Goal: Information Seeking & Learning: Learn about a topic

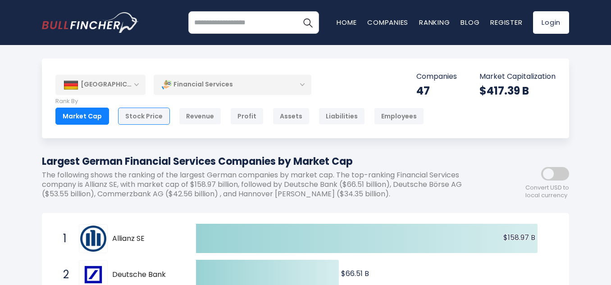
click at [147, 118] on div "Stock Price" at bounding box center [144, 116] width 52 height 17
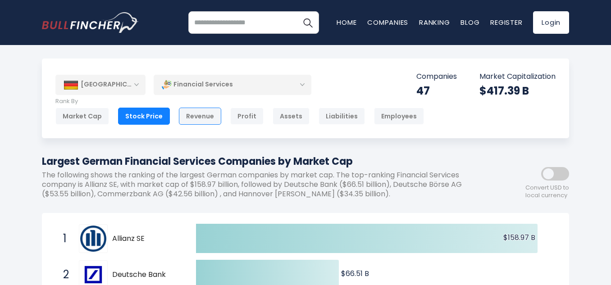
click at [202, 124] on div "Revenue" at bounding box center [200, 116] width 42 height 17
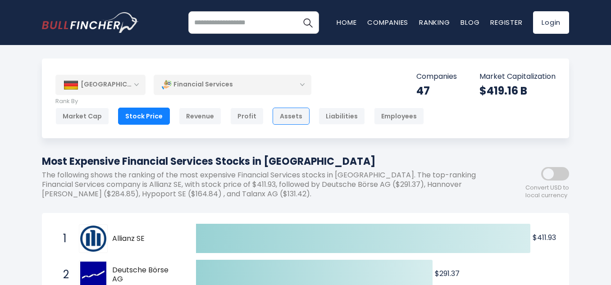
click at [287, 116] on div "Assets" at bounding box center [291, 116] width 37 height 17
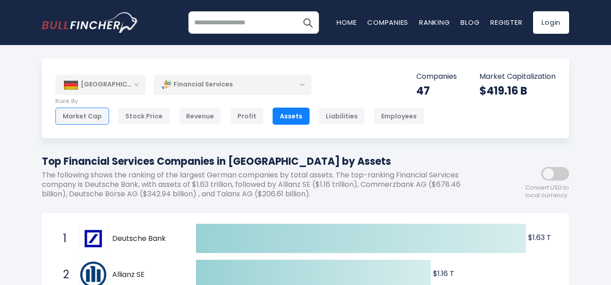
click at [93, 118] on div "Market Cap" at bounding box center [82, 116] width 54 height 17
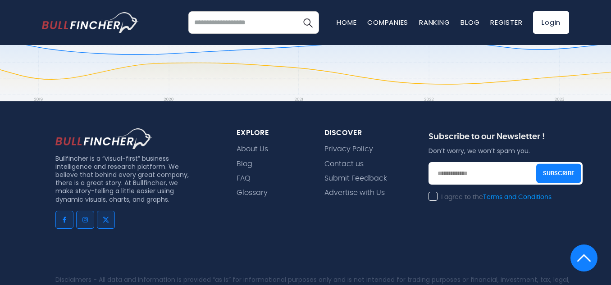
scroll to position [2570, 0]
